Goal: Feedback & Contribution: Submit feedback/report problem

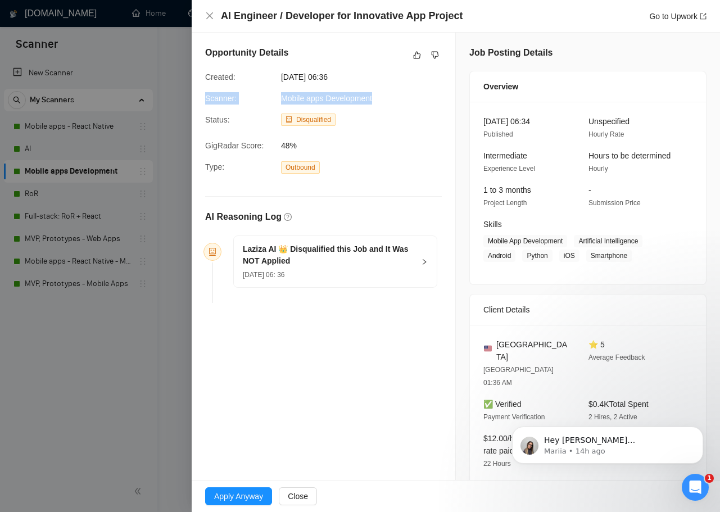
drag, startPoint x: 373, startPoint y: 97, endPoint x: 193, endPoint y: 102, distance: 179.4
click at [195, 99] on div "Opportunity Details Created: [DATE] 06:36 Scanner: Mobile apps Development Stat…" at bounding box center [324, 177] width 264 height 288
click at [285, 276] on span "[DATE] 06: 36" at bounding box center [264, 275] width 42 height 8
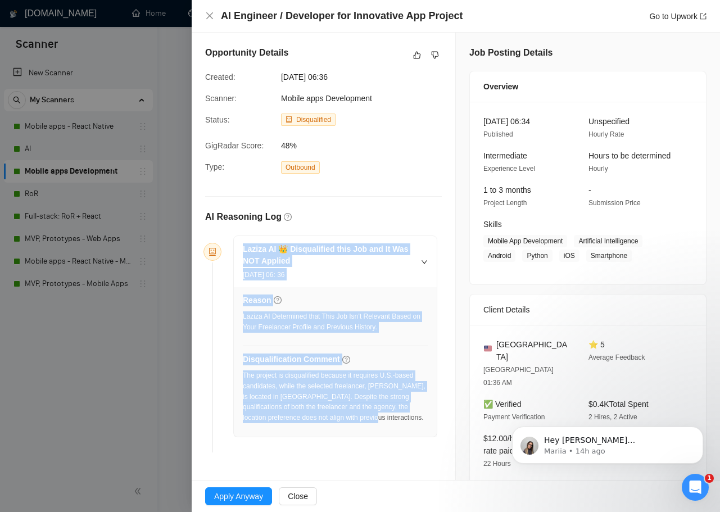
drag, startPoint x: 400, startPoint y: 399, endPoint x: 224, endPoint y: 241, distance: 236.5
click at [224, 241] on div "Laziza AI 👑 Disqualified this Job and It Was NOT Applied [DATE] 06: 36 Reason L…" at bounding box center [330, 337] width 213 height 202
copy div "Laziza AI 👑 Disqualified this Job and It Was NOT Applied [DATE] 06: 36 Reason L…"
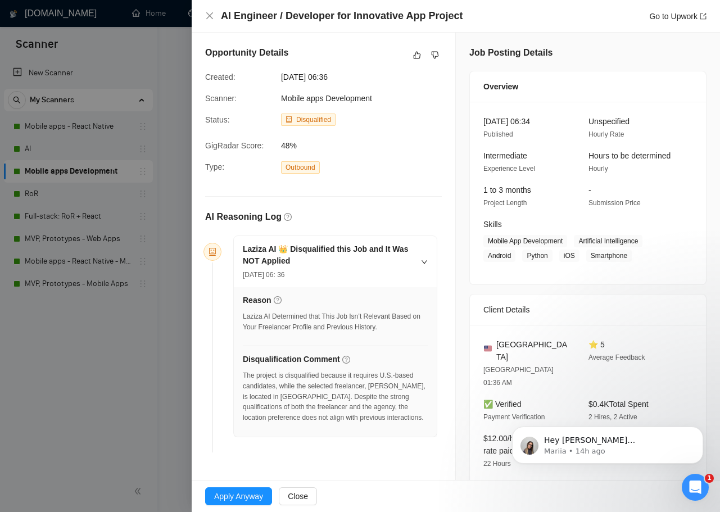
click at [649, 21] on div "Go to Upwork" at bounding box center [677, 16] width 57 height 12
click at [661, 16] on link "Go to Upwork" at bounding box center [677, 16] width 57 height 9
click at [416, 54] on icon "like" at bounding box center [417, 55] width 7 height 7
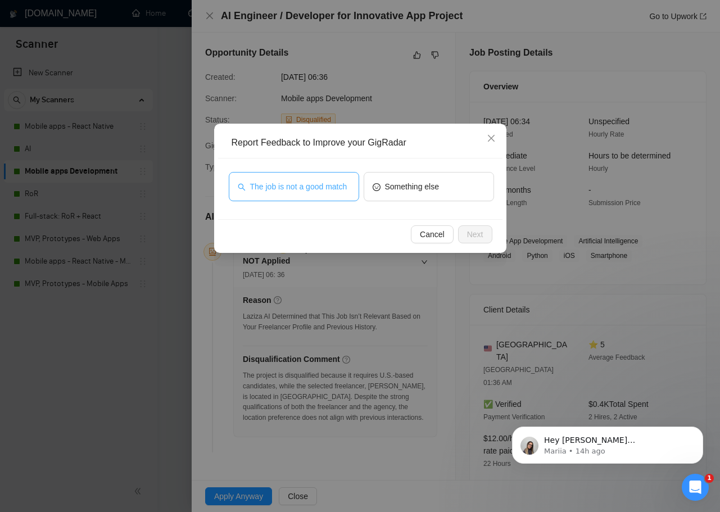
click at [314, 186] on span "The job is not a good match" at bounding box center [298, 186] width 97 height 12
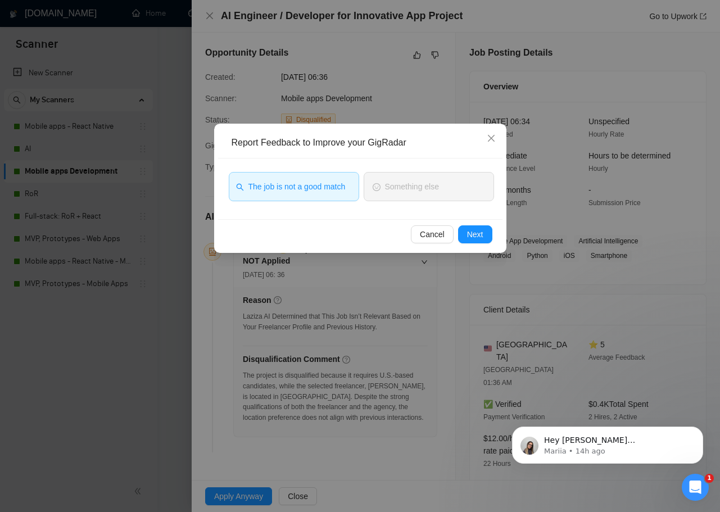
click at [513, 237] on div "Report Feedback to Improve your GigRadar The job is not a good match Something …" at bounding box center [360, 256] width 720 height 512
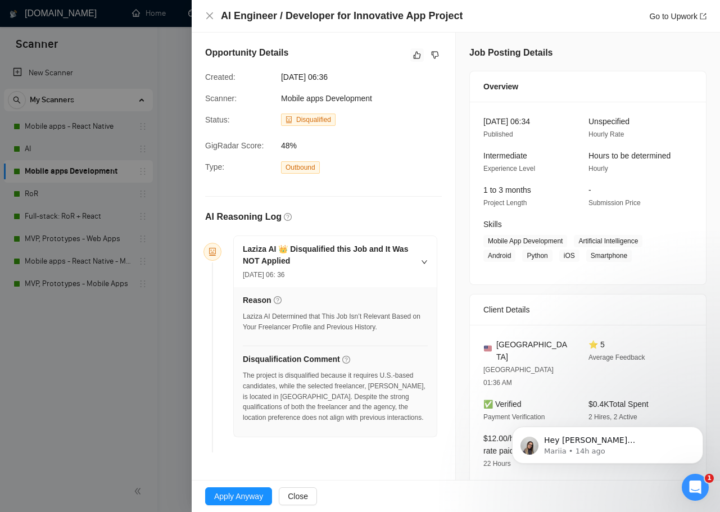
click at [487, 237] on body "Scanner New Scanner My Scanners Mobile apps - React Native AI Mobile apps Devel…" at bounding box center [360, 256] width 720 height 512
click at [421, 52] on button "button" at bounding box center [416, 54] width 13 height 13
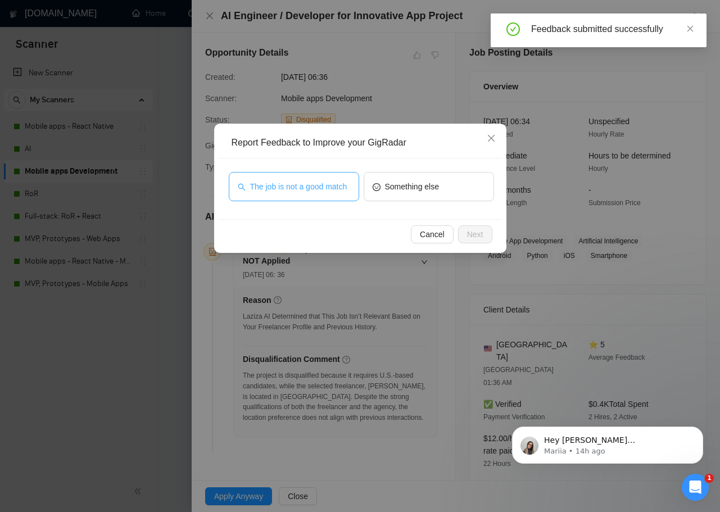
drag, startPoint x: 309, startPoint y: 183, endPoint x: 315, endPoint y: 186, distance: 7.3
click at [311, 184] on span "The job is not a good match" at bounding box center [298, 186] width 97 height 12
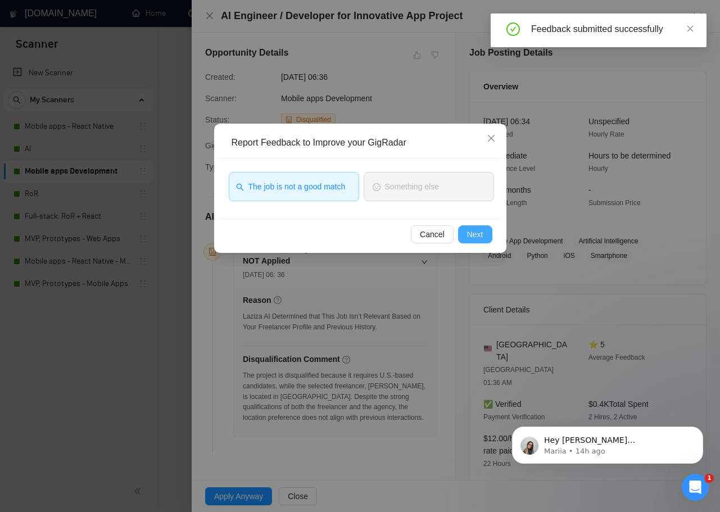
click at [483, 236] on span "Next" at bounding box center [475, 234] width 16 height 12
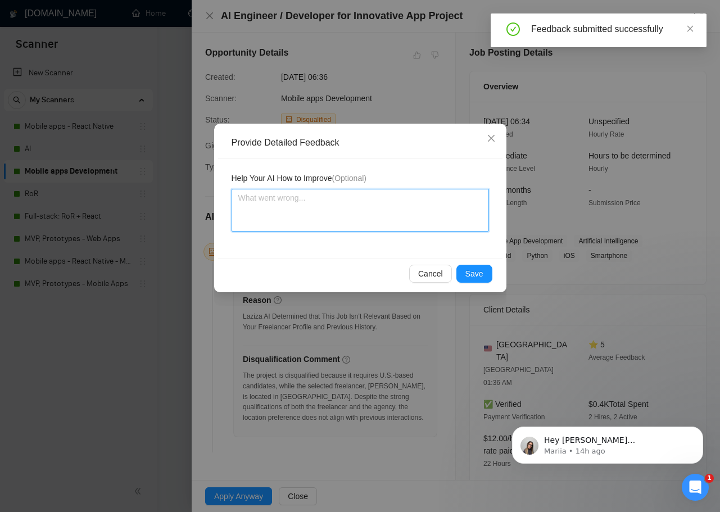
click at [353, 211] on textarea at bounding box center [361, 210] width 258 height 43
paste textarea "[PERSON_NAME] AI disqualified this job correctly. Despite strong alignment in s…"
type textarea "[PERSON_NAME] AI disqualified this job correctly. Despite strong alignment in s…"
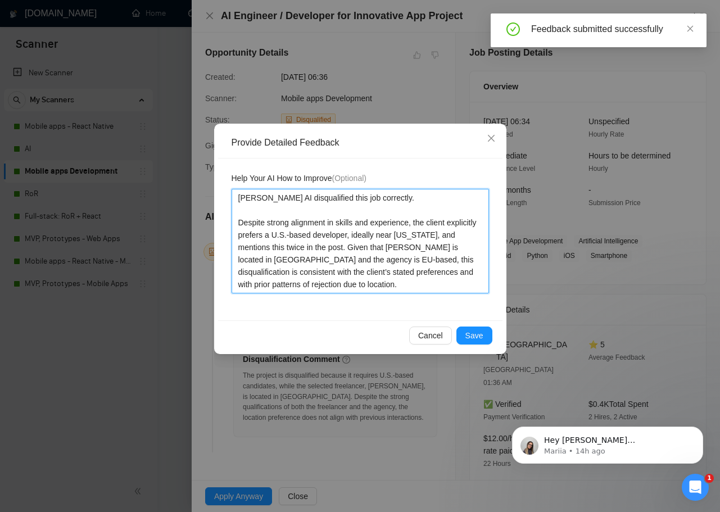
drag, startPoint x: 240, startPoint y: 224, endPoint x: 267, endPoint y: 236, distance: 29.5
click at [240, 224] on textarea "[PERSON_NAME] AI disqualified this job correctly. Despite strong alignment in s…" at bounding box center [361, 241] width 258 height 105
type textarea "[PERSON_NAME] AI disqualified this job correctly. Despite strong alignment in s…"
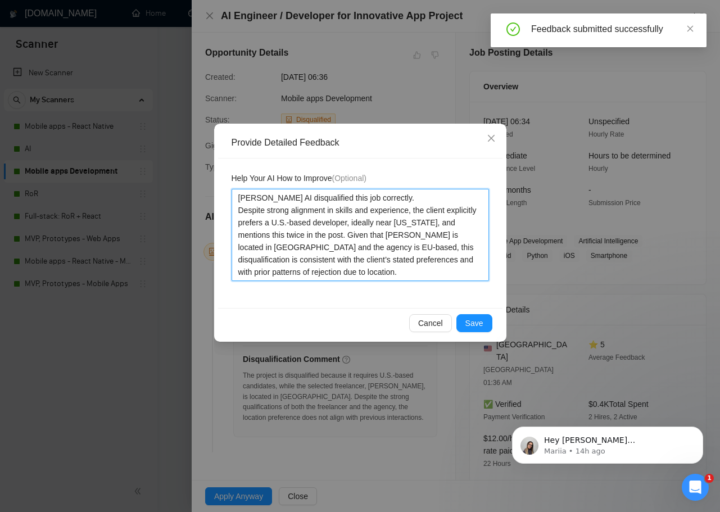
type textarea "[PERSON_NAME] AI disqualified this job correctly.Despite strong alignment in sk…"
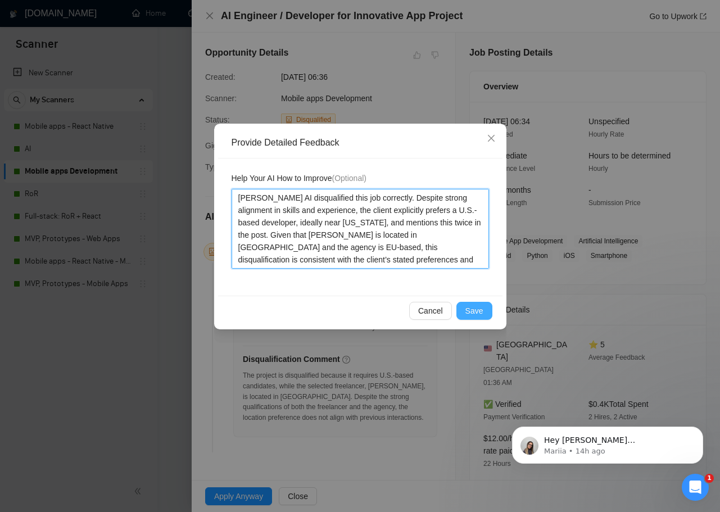
type textarea "[PERSON_NAME] AI disqualified this job correctly. Despite strong alignment in s…"
click at [478, 306] on span "Save" at bounding box center [475, 311] width 18 height 12
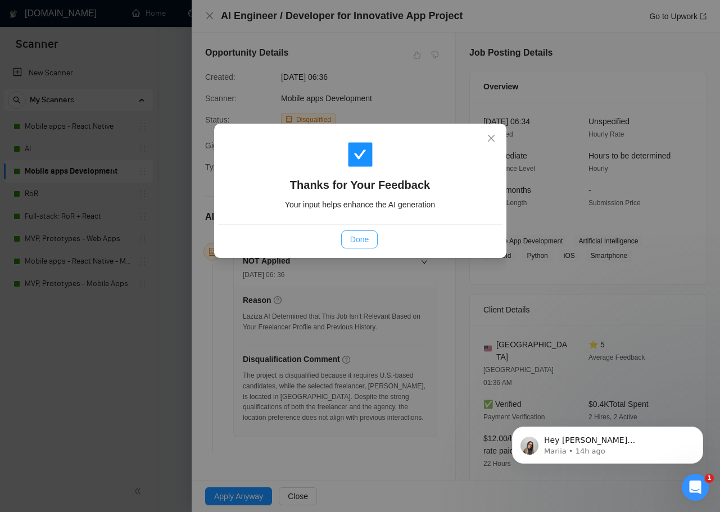
click at [357, 241] on span "Done" at bounding box center [359, 239] width 19 height 12
